Goal: Task Accomplishment & Management: Use online tool/utility

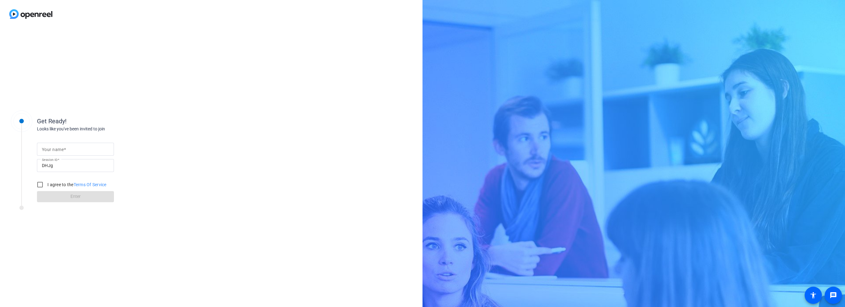
click at [74, 151] on input "Your name" at bounding box center [75, 148] width 67 height 7
type input "[PERSON_NAME]"
click at [41, 184] on input "I agree to the Terms Of Service" at bounding box center [40, 184] width 12 height 12
checkbox input "true"
click at [78, 200] on span "Enter" at bounding box center [76, 196] width 10 height 6
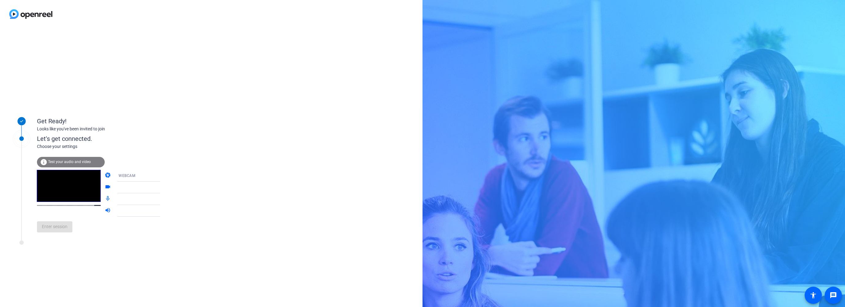
click at [76, 161] on span "Test your audio and video" at bounding box center [69, 162] width 43 height 4
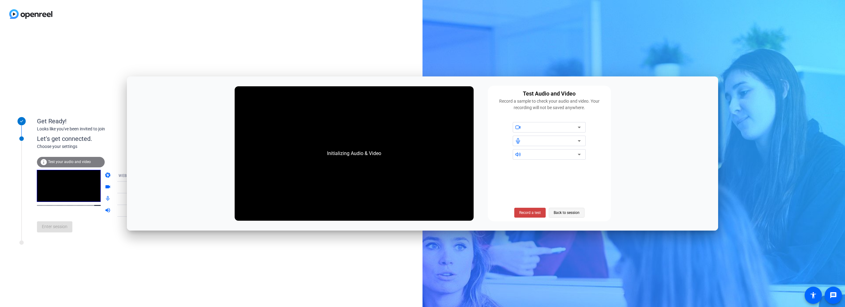
click at [566, 211] on span "Back to session" at bounding box center [567, 213] width 26 height 12
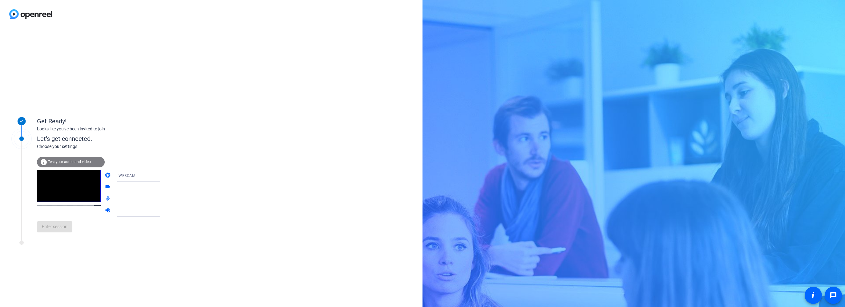
click at [120, 188] on div at bounding box center [142, 187] width 46 height 7
click at [149, 176] on div "WEBCAM" at bounding box center [142, 176] width 46 height 8
click at [119, 199] on span "DESKTOP" at bounding box center [118, 199] width 17 height 7
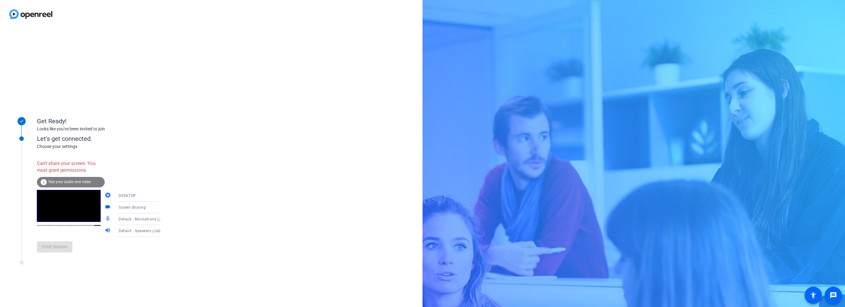
click at [71, 174] on div "Can't share your screen. You must grant permissions." at bounding box center [71, 167] width 68 height 20
click at [70, 178] on div "info Test your audio and video" at bounding box center [71, 182] width 68 height 10
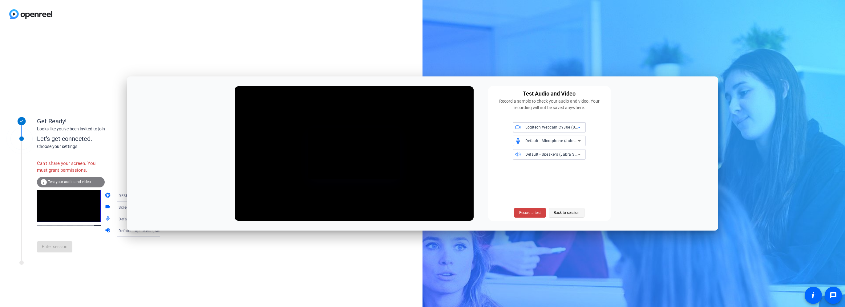
click at [565, 213] on span "Back to session" at bounding box center [567, 213] width 26 height 12
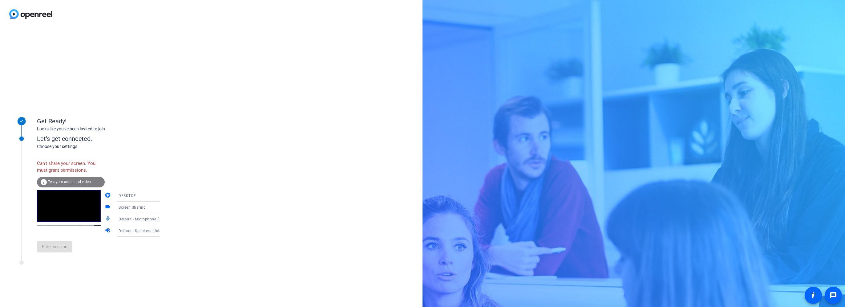
click at [51, 245] on div "Enter session" at bounding box center [105, 247] width 136 height 20
click at [68, 181] on span "Test your audio and video" at bounding box center [69, 182] width 43 height 4
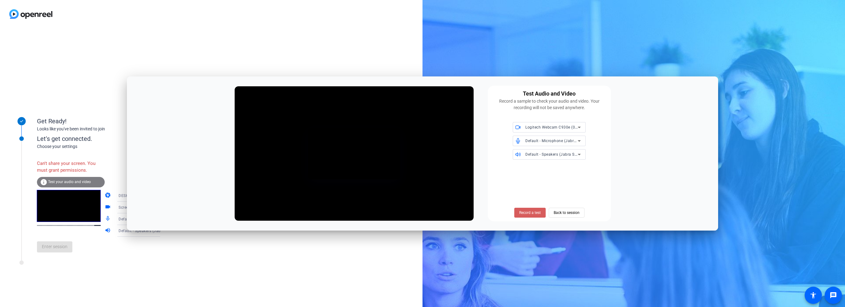
click at [529, 210] on span "Record a test" at bounding box center [530, 213] width 22 height 6
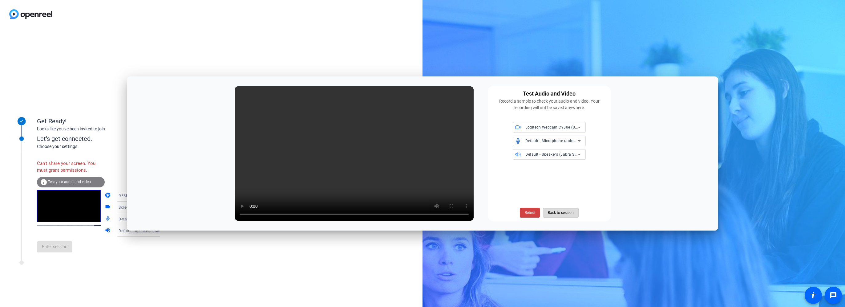
click at [570, 211] on span "Back to session" at bounding box center [561, 213] width 26 height 12
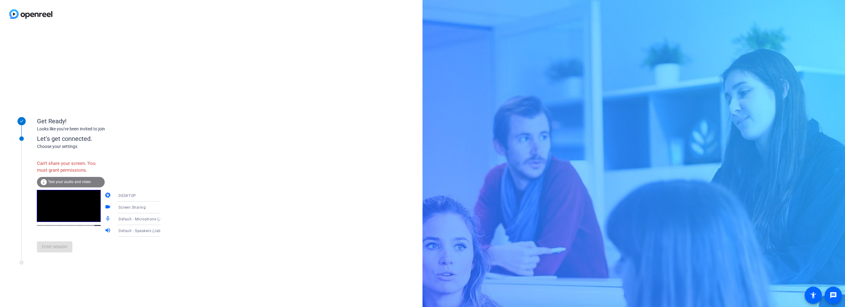
click at [58, 180] on span "Test your audio and video" at bounding box center [69, 182] width 43 height 4
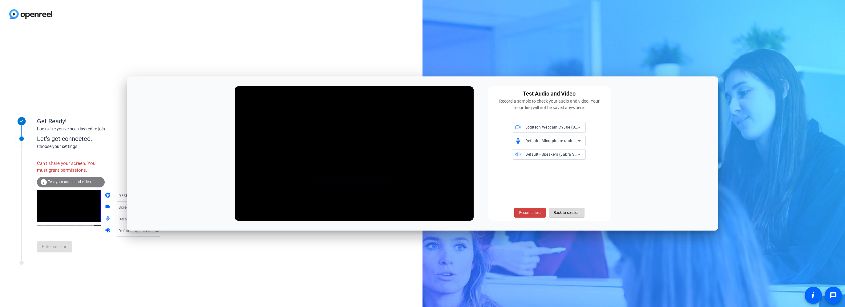
click at [568, 209] on span "Back to session" at bounding box center [567, 213] width 26 height 12
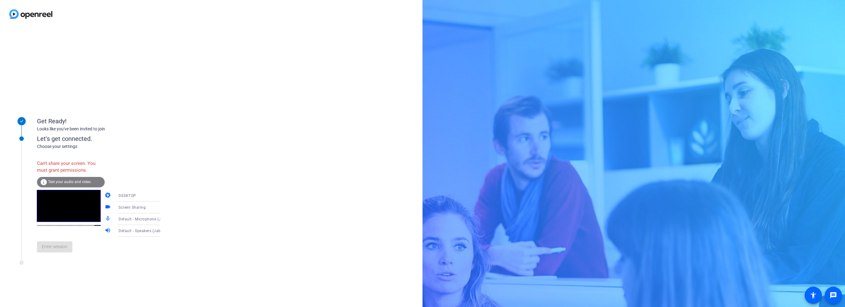
click at [55, 246] on div "Enter session" at bounding box center [105, 247] width 136 height 20
click at [144, 232] on span "Default - Speakers (Jabra SPEAK 410 USB) (0b0e:0412)" at bounding box center [169, 230] width 100 height 5
click at [128, 180] on span "Communications - Speakers (Jabra SPEAK 410 USB) (0b0e:0412)" at bounding box center [134, 181] width 48 height 22
click at [129, 220] on span "Default - Microphone (Jabra SPEAK 410 USB) (0b0e:0412)" at bounding box center [171, 218] width 105 height 5
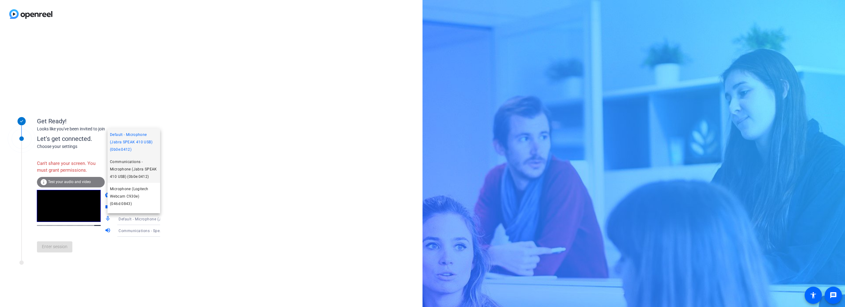
click at [124, 166] on span "Communications - Microphone (Jabra SPEAK 410 USB) (0b0e:0412)" at bounding box center [134, 169] width 48 height 22
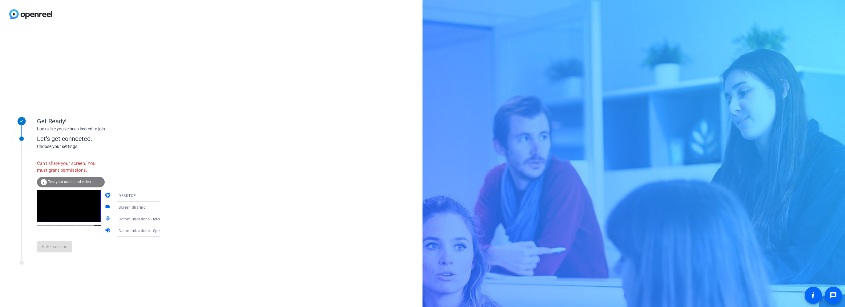
click at [141, 206] on div "Screen Sharing" at bounding box center [142, 207] width 46 height 8
click at [138, 197] on div at bounding box center [422, 153] width 845 height 307
click at [144, 195] on div "DESKTOP" at bounding box center [142, 196] width 46 height 8
click at [120, 206] on span "WEBCAM" at bounding box center [118, 207] width 16 height 7
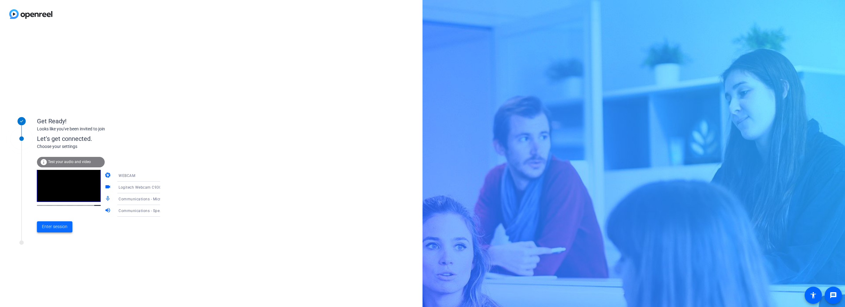
click at [50, 228] on span "Enter session" at bounding box center [55, 226] width 26 height 6
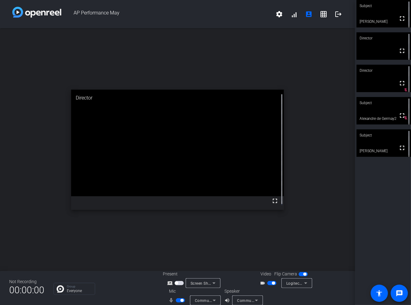
click at [177, 300] on span "button" at bounding box center [180, 300] width 9 height 4
click at [179, 299] on span "button" at bounding box center [180, 300] width 9 height 4
click at [321, 11] on mat-icon "grid_on" at bounding box center [323, 13] width 7 height 7
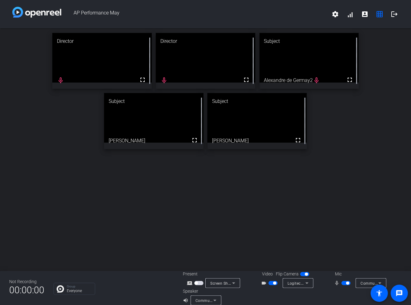
click at [106, 217] on div "Director fullscreen mic_none Director fullscreen mic_none Subject fullscreen Al…" at bounding box center [205, 149] width 411 height 243
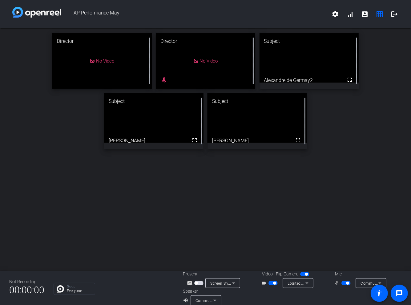
click at [344, 284] on span "button" at bounding box center [346, 283] width 9 height 4
click at [270, 282] on span "button" at bounding box center [273, 283] width 9 height 4
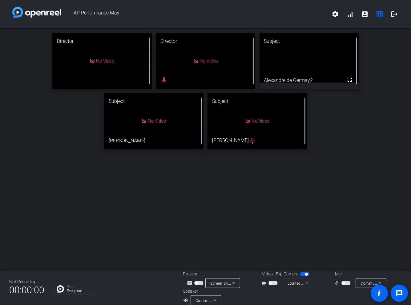
click at [272, 283] on span "button" at bounding box center [273, 283] width 9 height 4
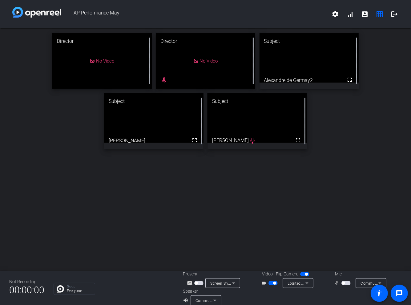
click at [342, 282] on span "button" at bounding box center [343, 283] width 3 height 3
